Goal: Information Seeking & Learning: Understand process/instructions

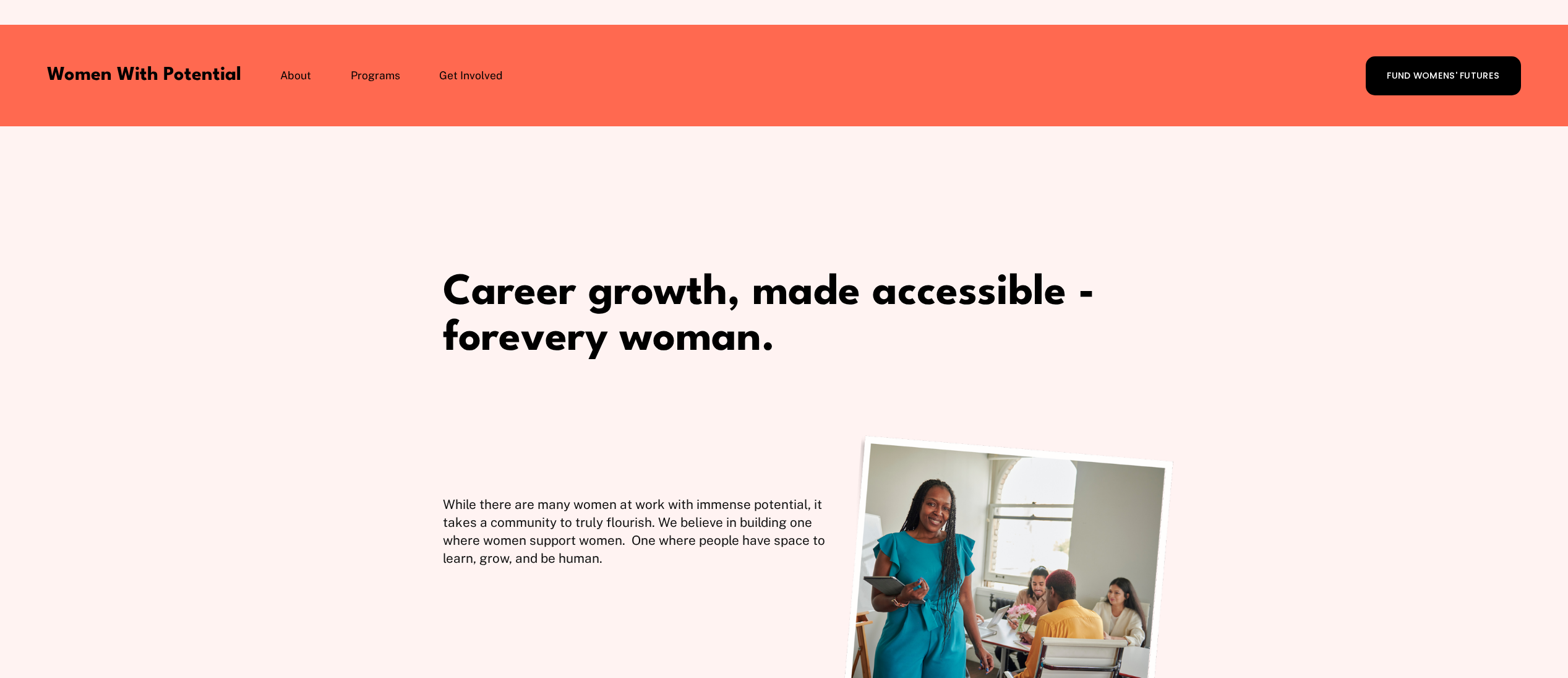
click at [0, 0] on span "Coach with WWP" at bounding box center [0, 0] width 0 height 0
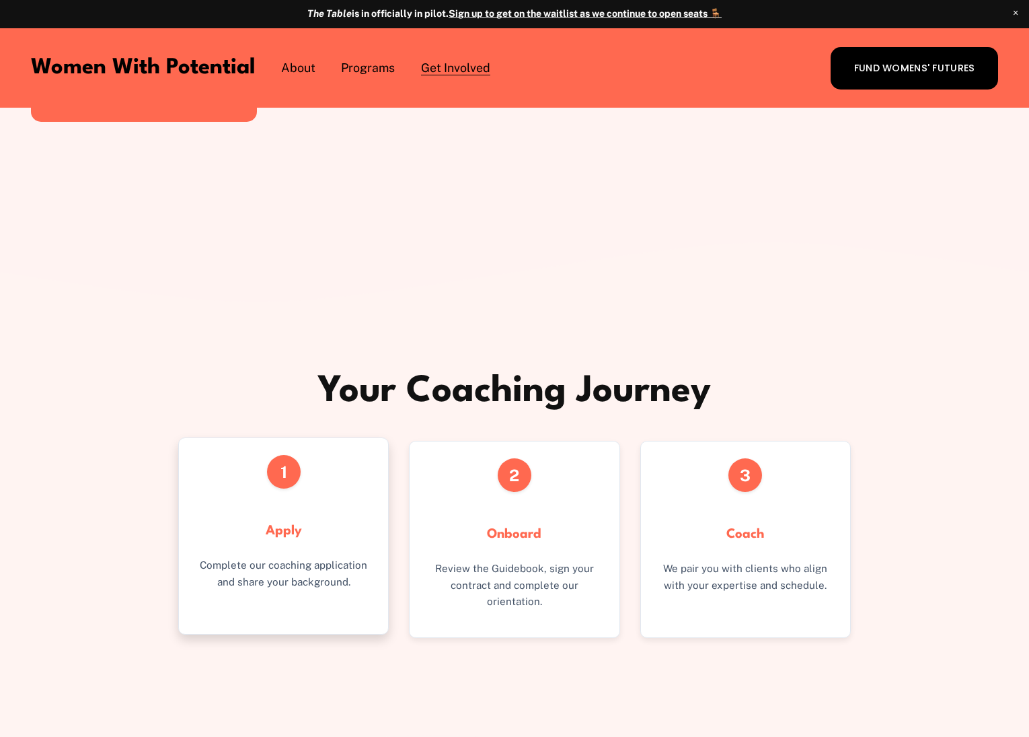
scroll to position [2319, 0]
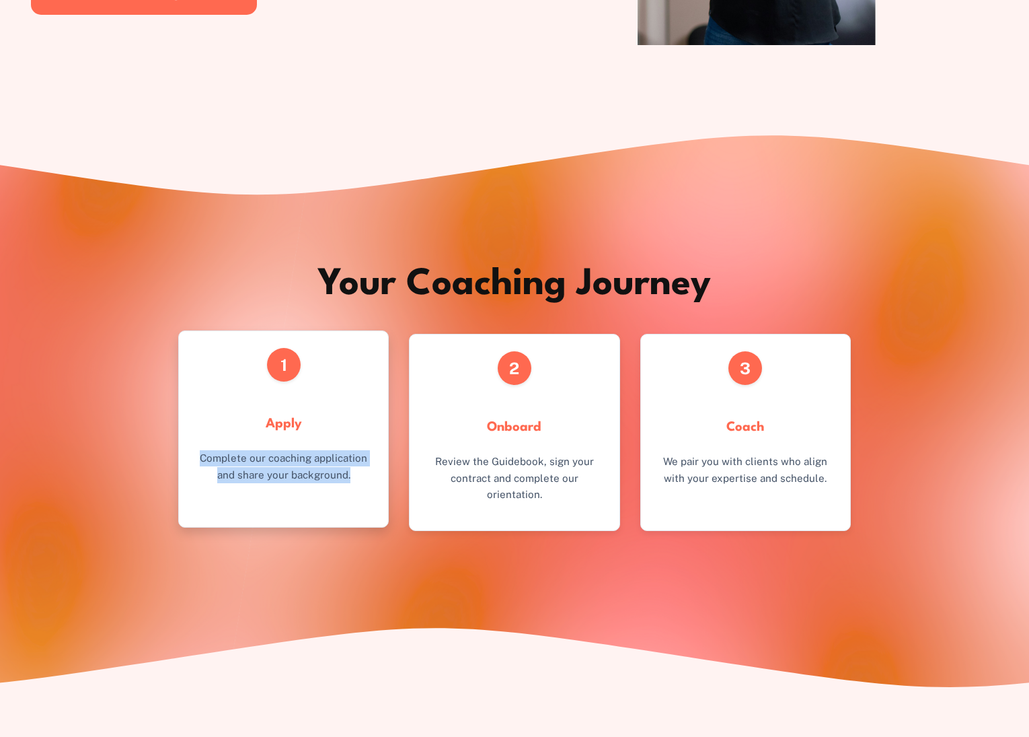
drag, startPoint x: 352, startPoint y: 497, endPoint x: 194, endPoint y: 482, distance: 158.1
click at [194, 482] on div "1 Apply Complete our coaching application and share your background." at bounding box center [283, 428] width 211 height 197
copy p "Complete our coaching application and share your background."
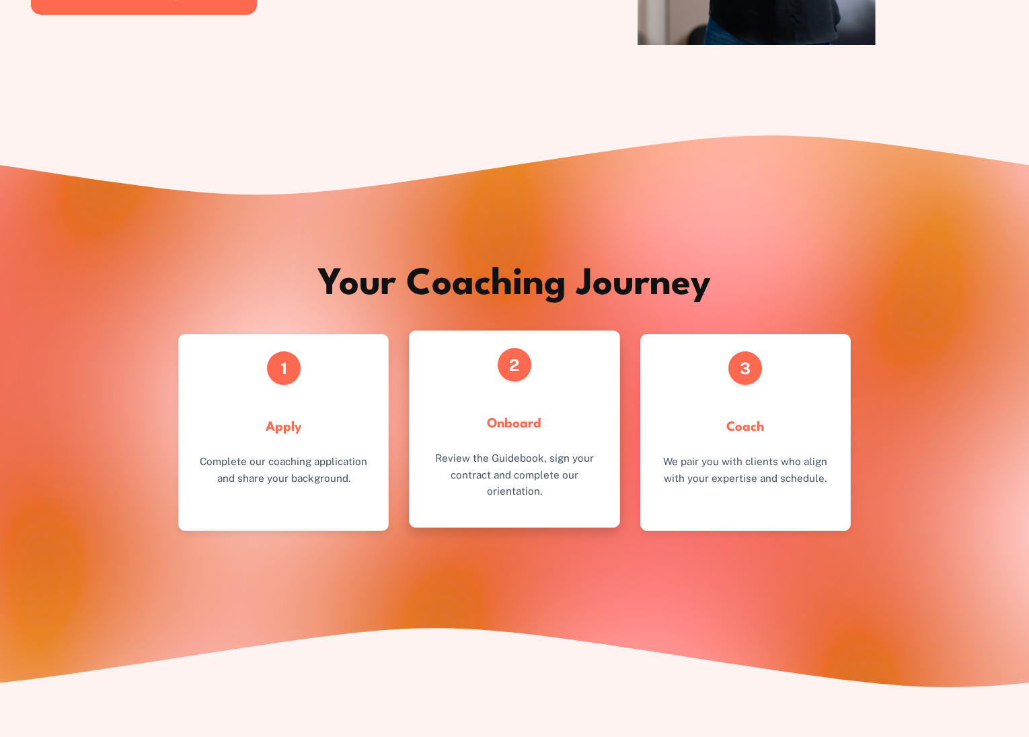
click at [490, 486] on p "Review the Guidebook, sign your contract and complete our orientation." at bounding box center [515, 474] width 176 height 49
drag, startPoint x: 538, startPoint y: 517, endPoint x: 433, endPoint y: 486, distance: 108.6
click at [433, 486] on p "Review the Guidebook, sign your contract and complete our orientation." at bounding box center [515, 474] width 176 height 49
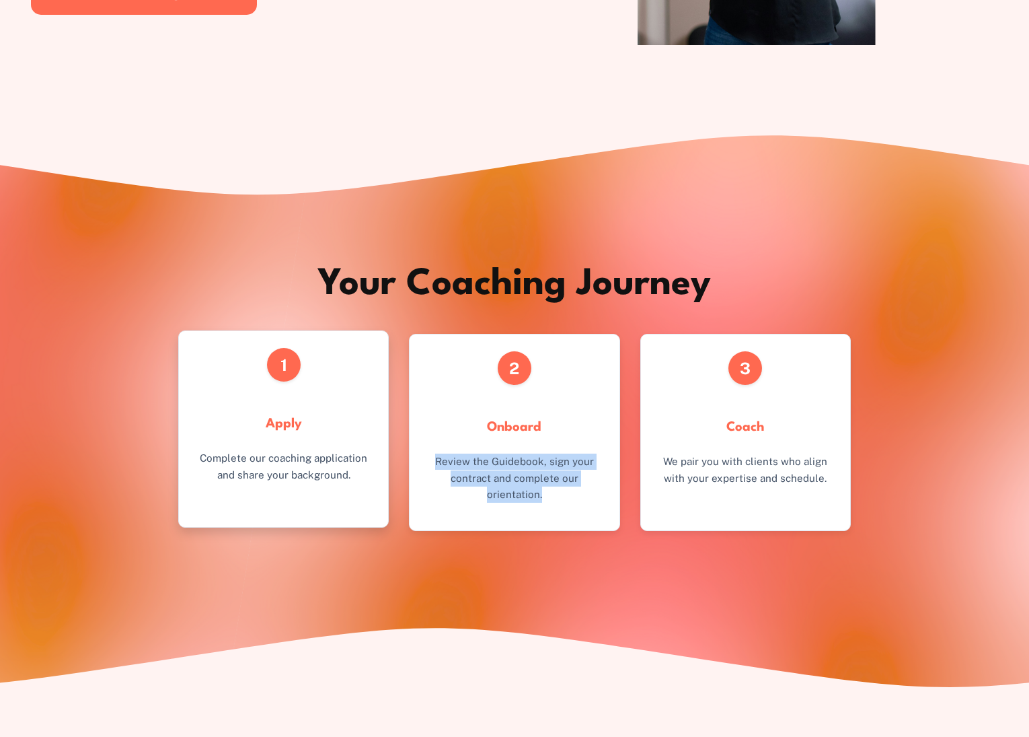
copy p "Review the Guidebook, sign your contract and complete our orientation."
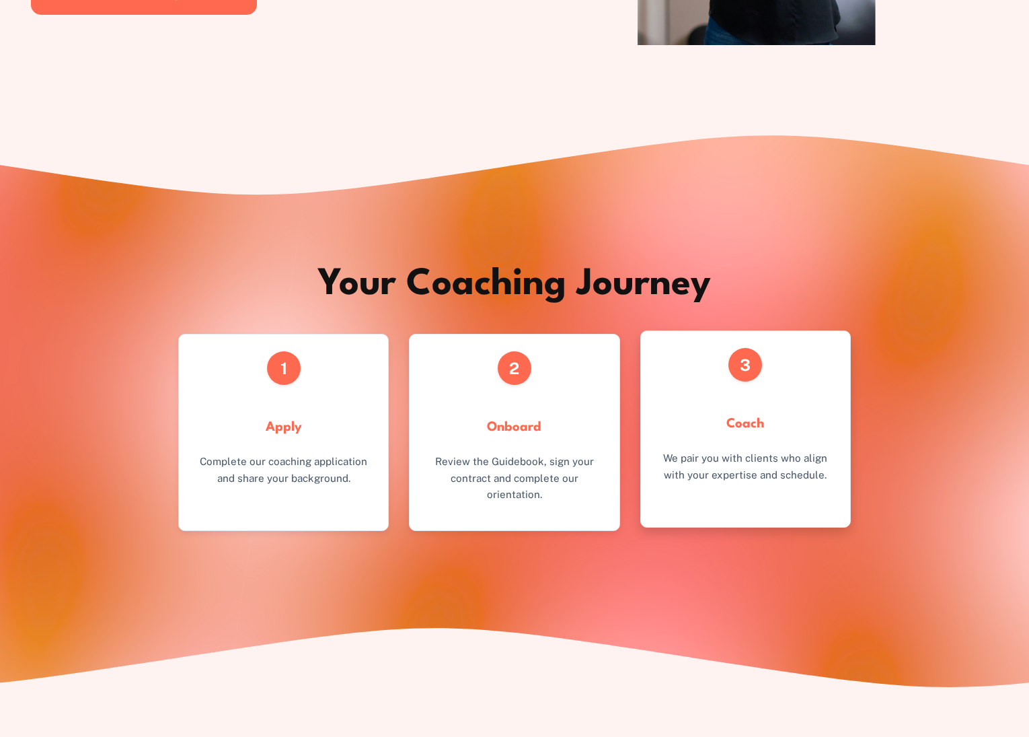
click at [796, 483] on p "We pair you with clients who align with your expertise and schedule." at bounding box center [746, 466] width 176 height 33
drag, startPoint x: 828, startPoint y: 498, endPoint x: 667, endPoint y: 482, distance: 160.9
click at [667, 482] on p "We pair you with clients who align with your expertise and schedule." at bounding box center [746, 466] width 176 height 33
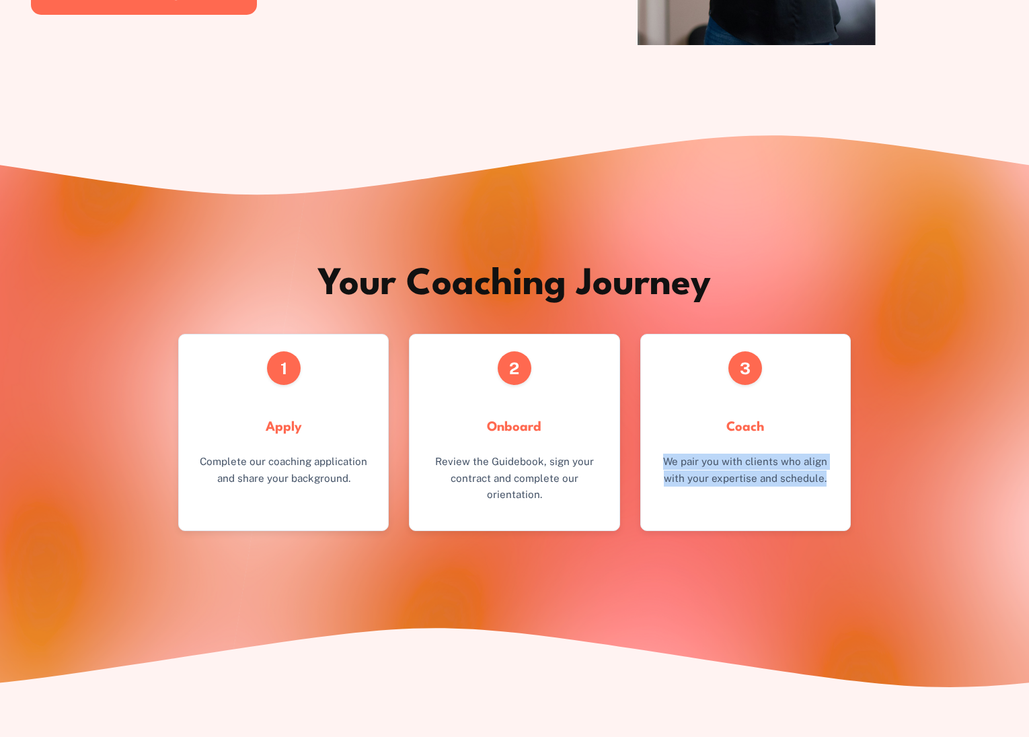
copy p "We pair you with clients who align with your expertise and schedule."
